Goal: Information Seeking & Learning: Learn about a topic

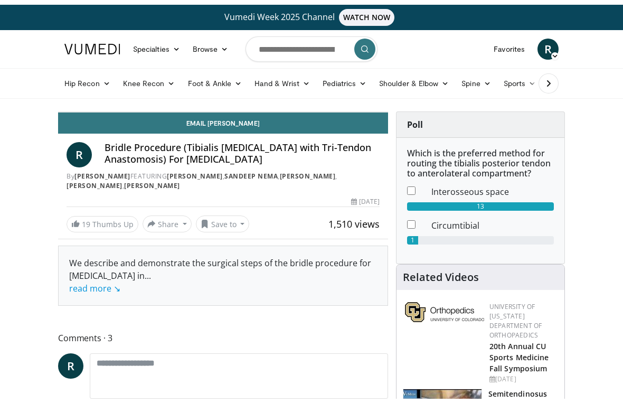
scroll to position [13, 0]
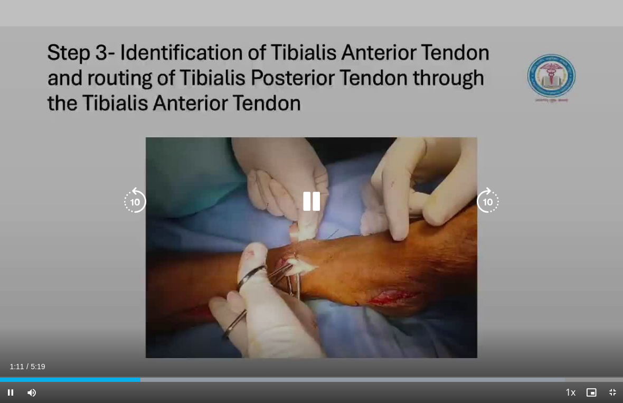
click at [313, 197] on icon "Video Player" at bounding box center [312, 202] width 30 height 30
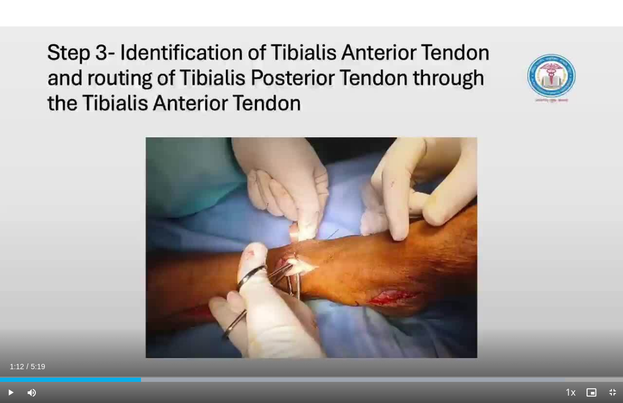
click at [292, 283] on div "10 seconds Tap to unmute" at bounding box center [311, 201] width 623 height 403
click at [309, 194] on icon "Video Player" at bounding box center [312, 202] width 30 height 30
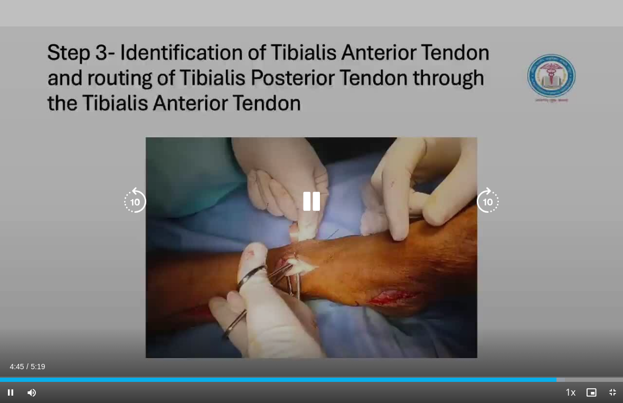
click at [42, 318] on div "10 seconds Tap to unmute" at bounding box center [311, 201] width 623 height 403
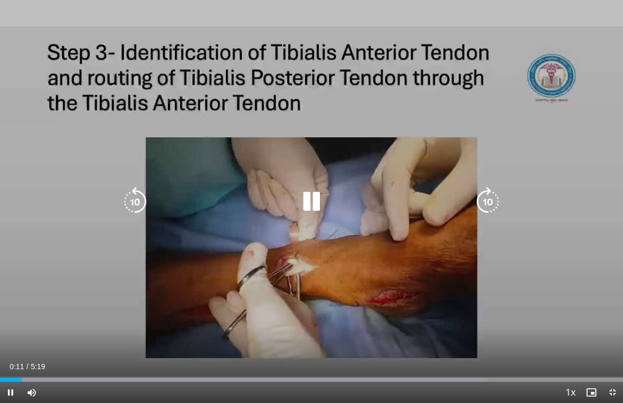
click at [490, 198] on icon "Video Player" at bounding box center [488, 202] width 30 height 30
click at [498, 194] on icon "Video Player" at bounding box center [488, 202] width 30 height 30
click at [495, 195] on icon "Video Player" at bounding box center [488, 202] width 30 height 30
click at [307, 202] on icon "Video Player" at bounding box center [312, 202] width 30 height 30
click at [316, 263] on div "30 seconds Tap to unmute" at bounding box center [311, 201] width 623 height 403
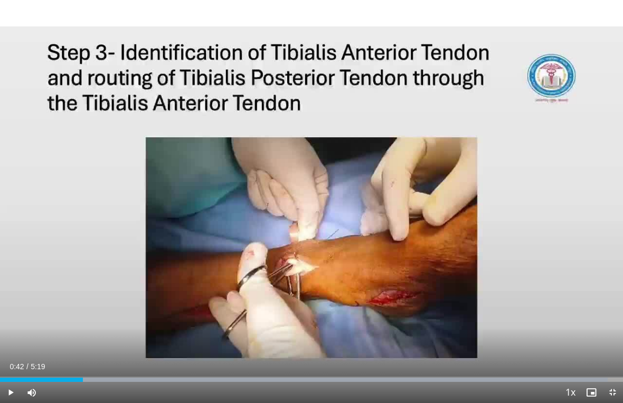
click at [299, 215] on icon "Video Player" at bounding box center [312, 202] width 30 height 30
click at [567, 231] on div "30 seconds Tap to unmute" at bounding box center [311, 201] width 623 height 403
click at [536, 224] on div "30 seconds Tap to unmute" at bounding box center [311, 201] width 623 height 403
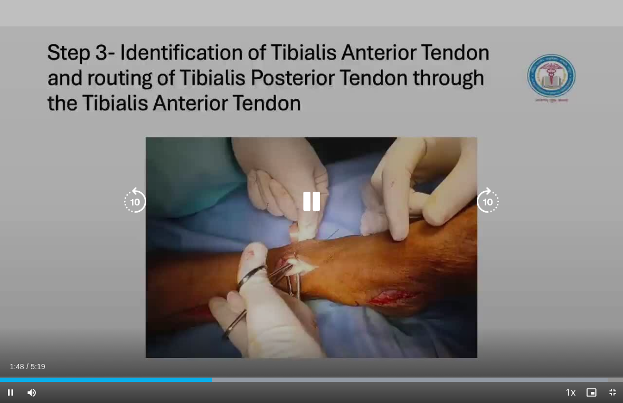
click at [314, 202] on icon "Video Player" at bounding box center [312, 202] width 30 height 30
click at [315, 195] on icon "Video Player" at bounding box center [312, 202] width 30 height 30
click at [326, 255] on div "30 seconds Tap to unmute" at bounding box center [311, 201] width 623 height 403
click at [317, 198] on icon "Video Player" at bounding box center [312, 202] width 30 height 30
click at [489, 204] on icon "Video Player" at bounding box center [488, 202] width 30 height 30
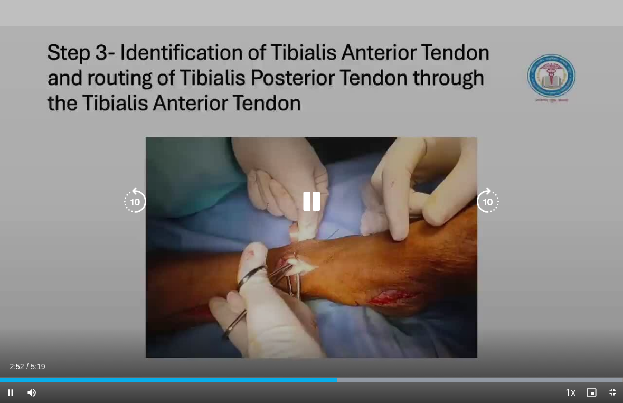
click at [315, 200] on icon "Video Player" at bounding box center [312, 202] width 30 height 30
click at [314, 196] on icon "Video Player" at bounding box center [312, 202] width 30 height 30
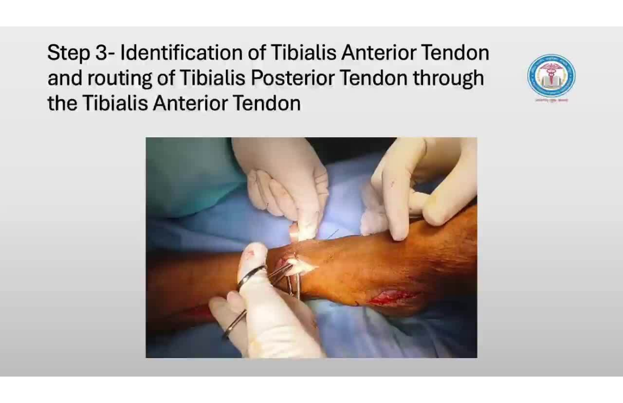
click at [309, 188] on icon "Video Player" at bounding box center [312, 202] width 30 height 30
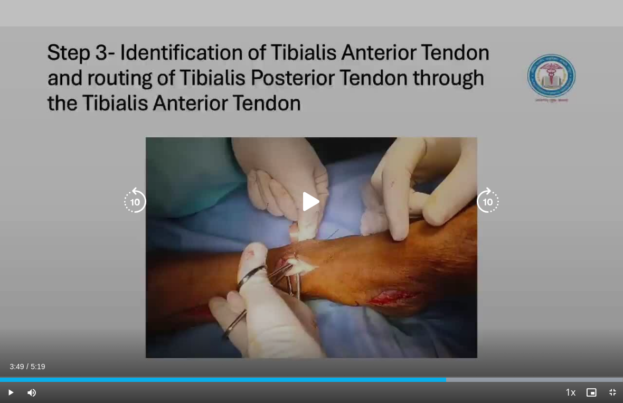
click at [314, 207] on icon "Video Player" at bounding box center [312, 202] width 30 height 30
click at [311, 197] on icon "Video Player" at bounding box center [312, 202] width 30 height 30
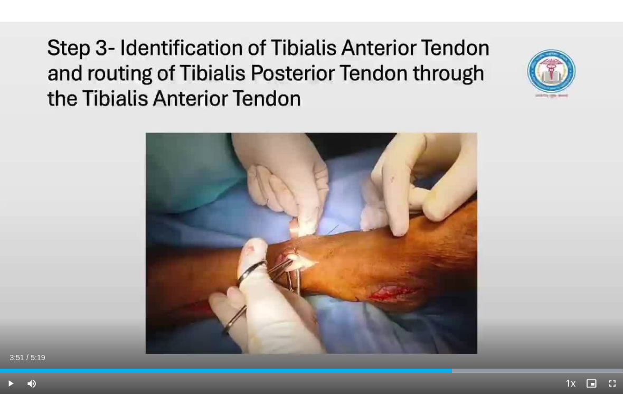
scroll to position [0, 0]
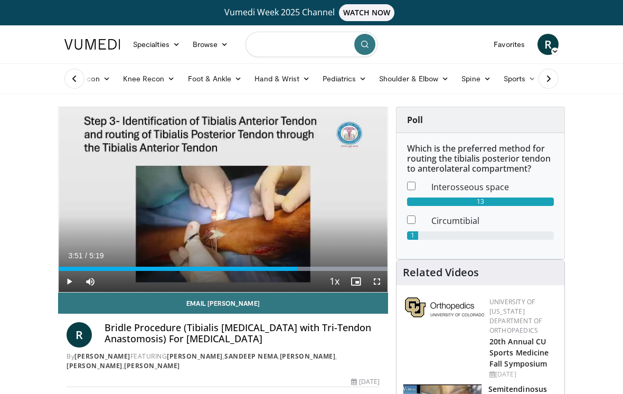
click at [280, 46] on input "Search topics, interventions" at bounding box center [311, 44] width 132 height 25
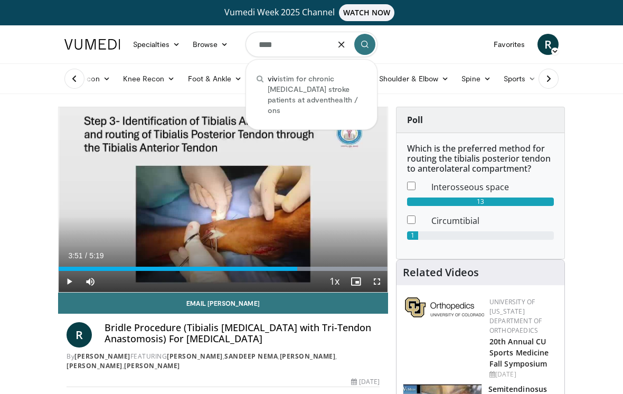
type input "*****"
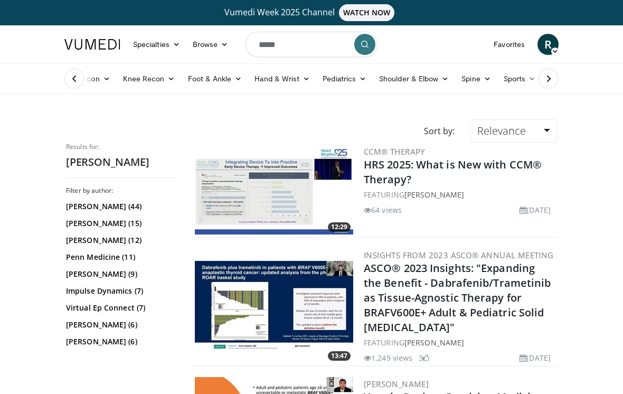
click at [303, 41] on input "*****" at bounding box center [311, 44] width 132 height 25
type input "**********"
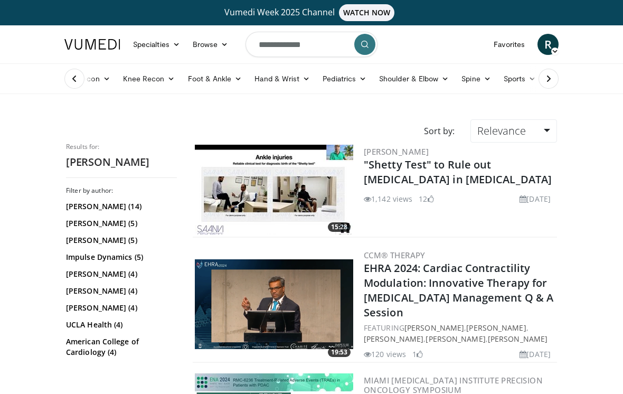
click at [315, 48] on input "**********" at bounding box center [311, 44] width 132 height 25
type input "*"
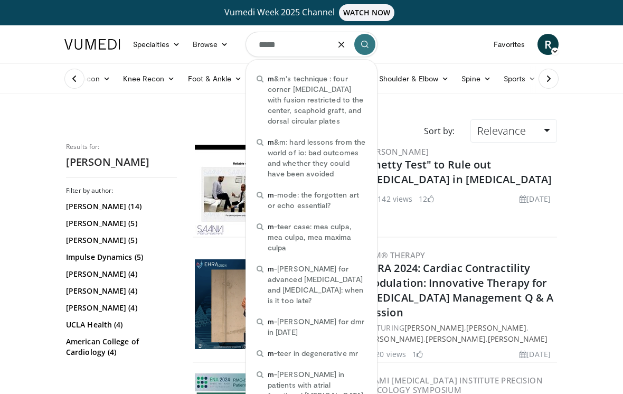
type input "******"
